Goal: Understand process/instructions: Learn how to perform a task or action

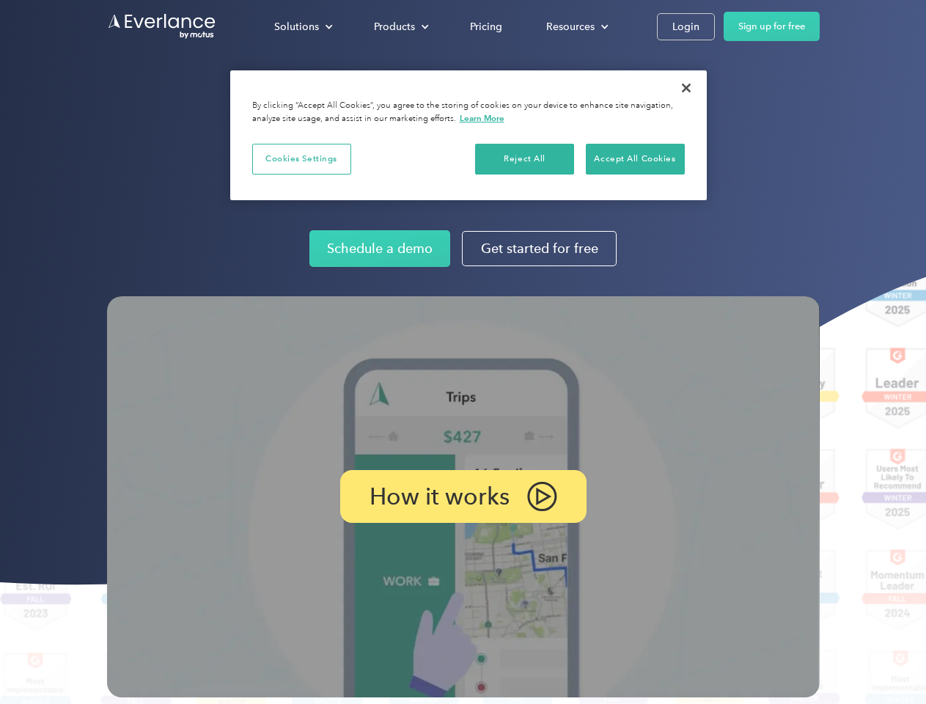
click at [463, 352] on img at bounding box center [463, 496] width 713 height 401
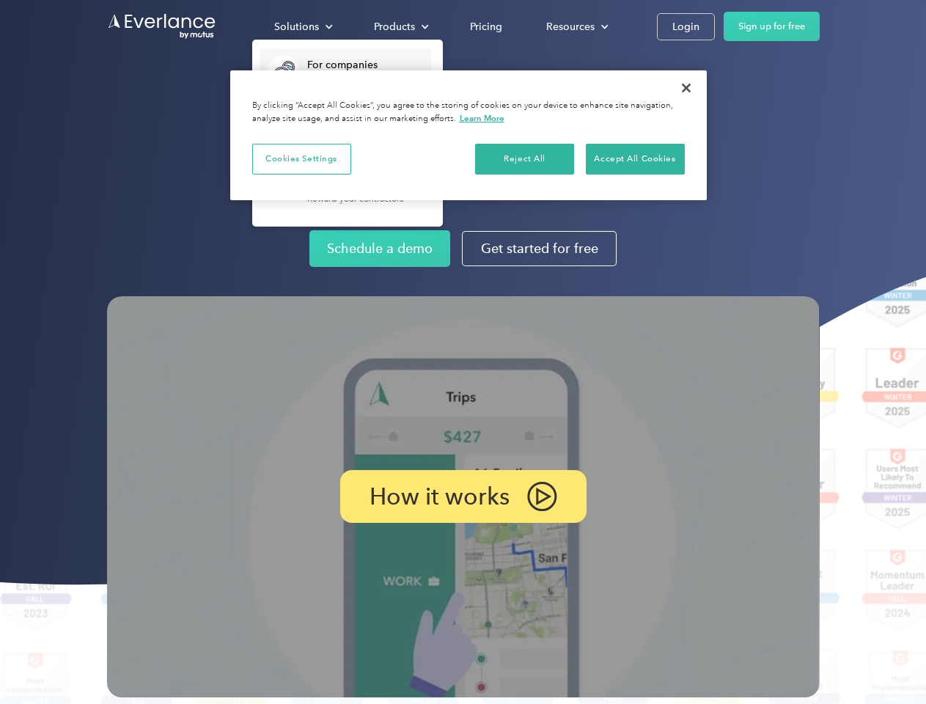
click at [303, 26] on div "Solutions" at bounding box center [296, 27] width 45 height 18
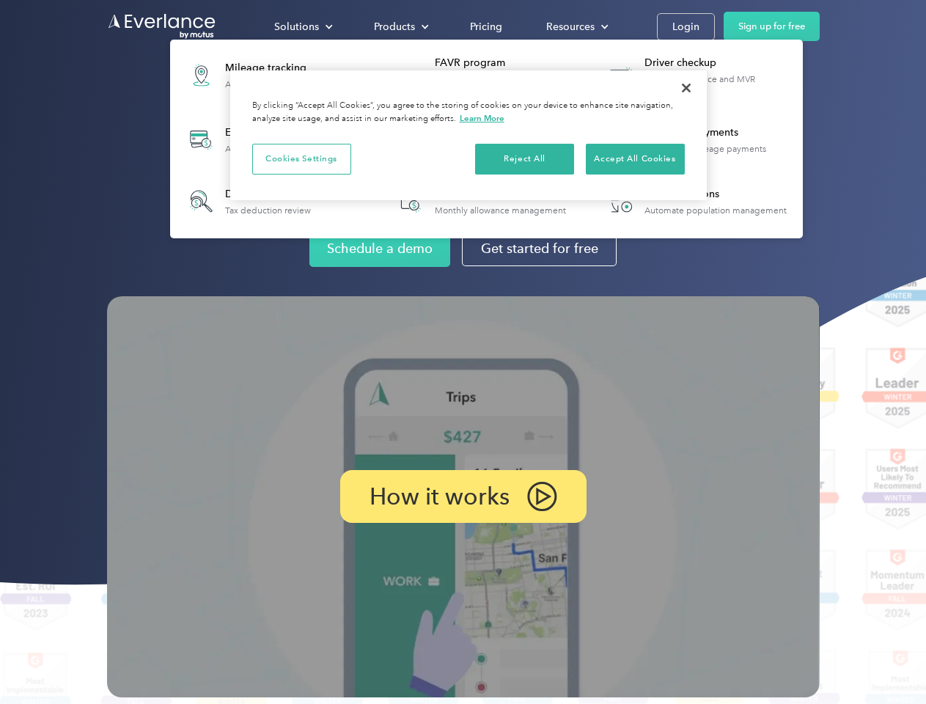
click at [400, 26] on div "Products" at bounding box center [394, 27] width 41 height 18
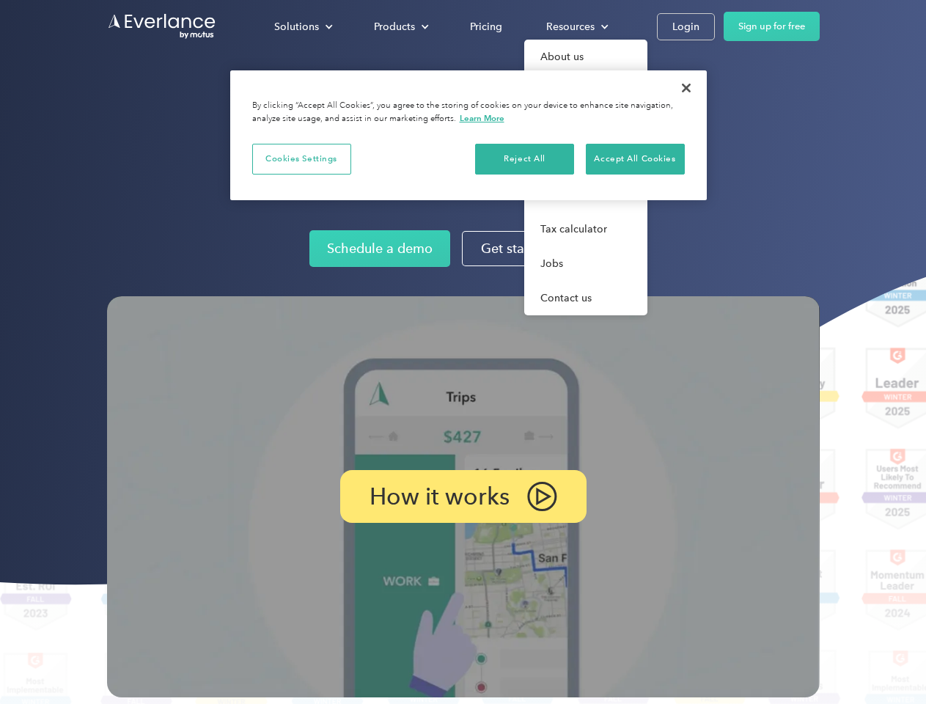
click at [576, 26] on div "Resources" at bounding box center [570, 27] width 48 height 18
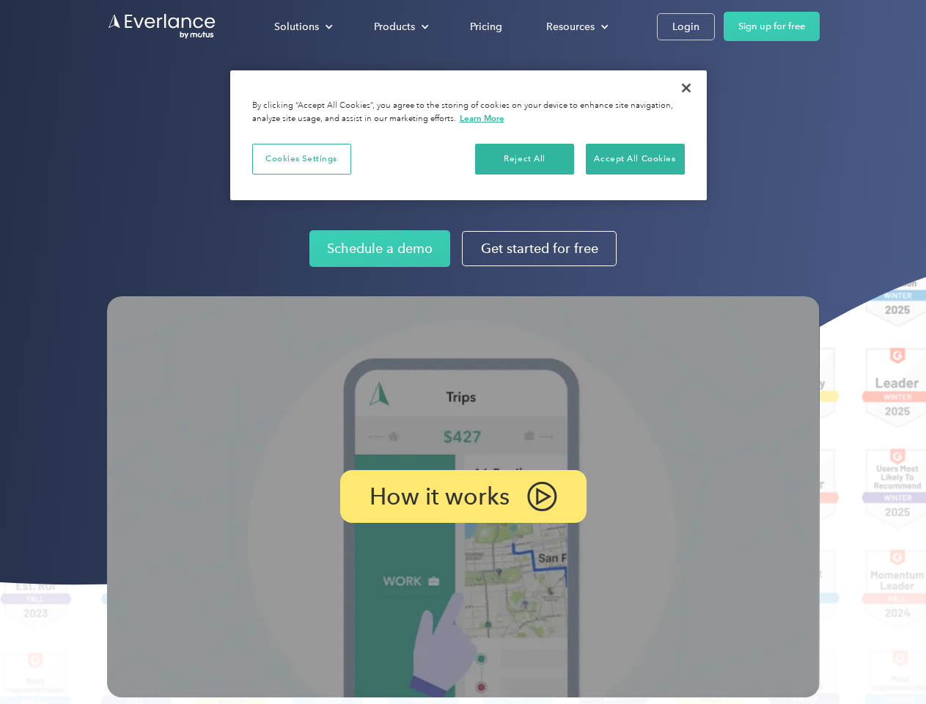
click at [463, 496] on p "How it works" at bounding box center [440, 497] width 140 height 18
click at [301, 158] on button "Cookies Settings" at bounding box center [301, 159] width 99 height 31
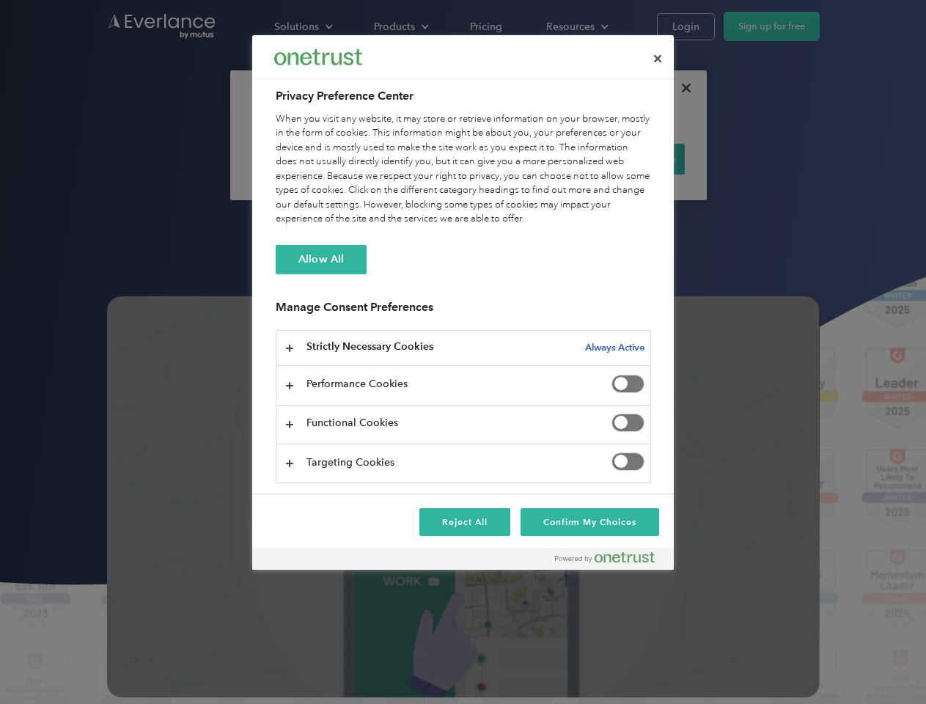
click at [525, 158] on div "When you visit any website, it may store or retrieve information on your browse…" at bounding box center [463, 169] width 375 height 114
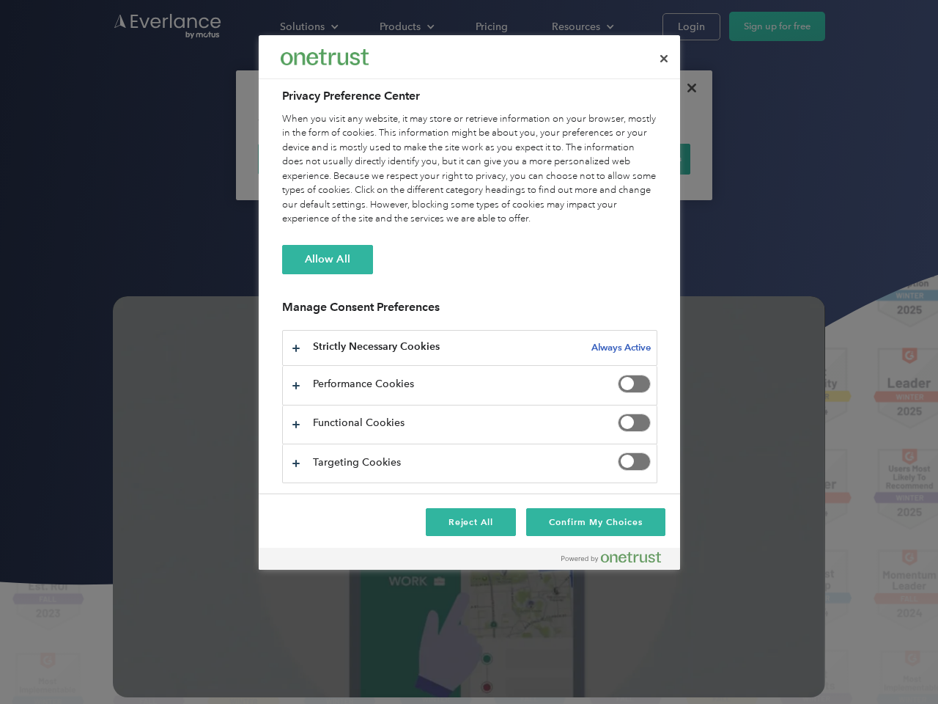
click at [635, 158] on div "When you visit any website, it may store or retrieve information on your browse…" at bounding box center [469, 169] width 375 height 114
click at [686, 88] on div at bounding box center [469, 352] width 938 height 704
